Goal: Task Accomplishment & Management: Complete application form

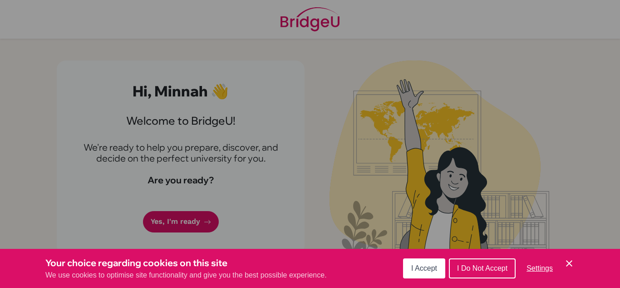
click at [413, 263] on button "I Accept" at bounding box center [424, 268] width 42 height 20
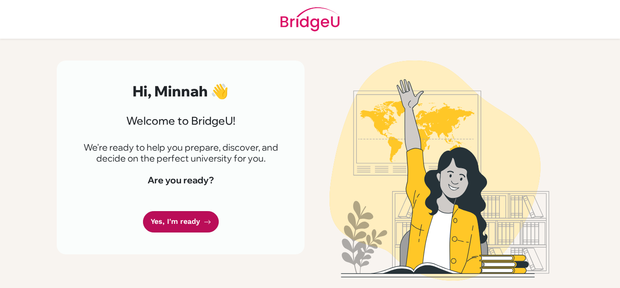
click at [170, 215] on link "Yes, I'm ready" at bounding box center [181, 221] width 76 height 21
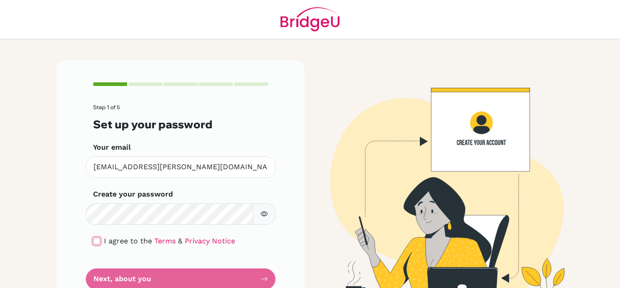
click at [97, 238] on input "checkbox" at bounding box center [96, 240] width 7 height 7
checkbox input "true"
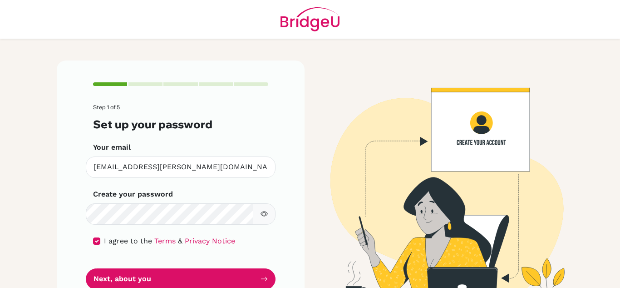
click at [263, 217] on icon "button" at bounding box center [264, 213] width 7 height 7
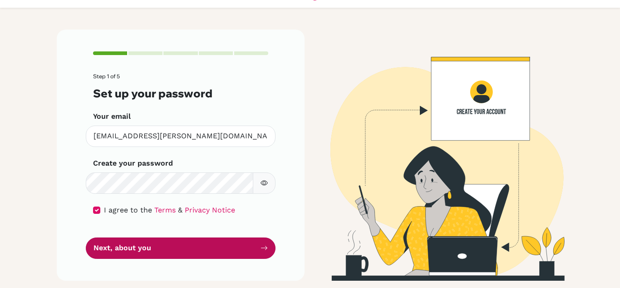
click at [219, 246] on button "Next, about you" at bounding box center [181, 247] width 190 height 21
